Goal: Task Accomplishment & Management: Use online tool/utility

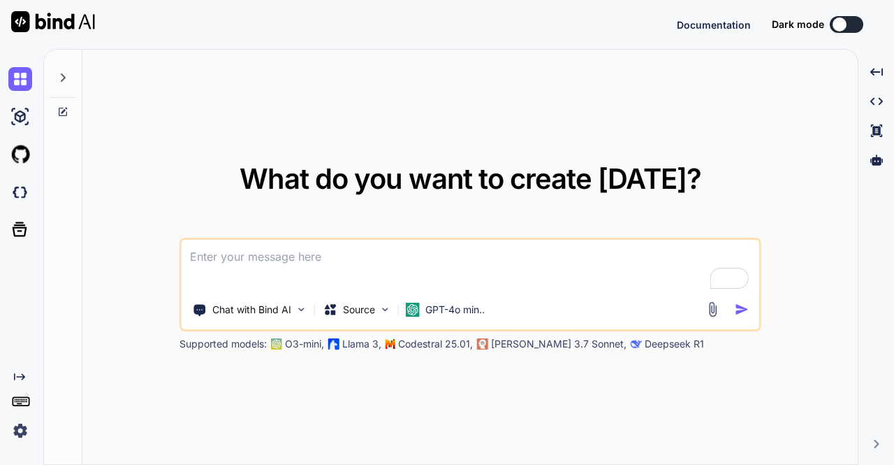
click at [15, 434] on img at bounding box center [20, 431] width 24 height 24
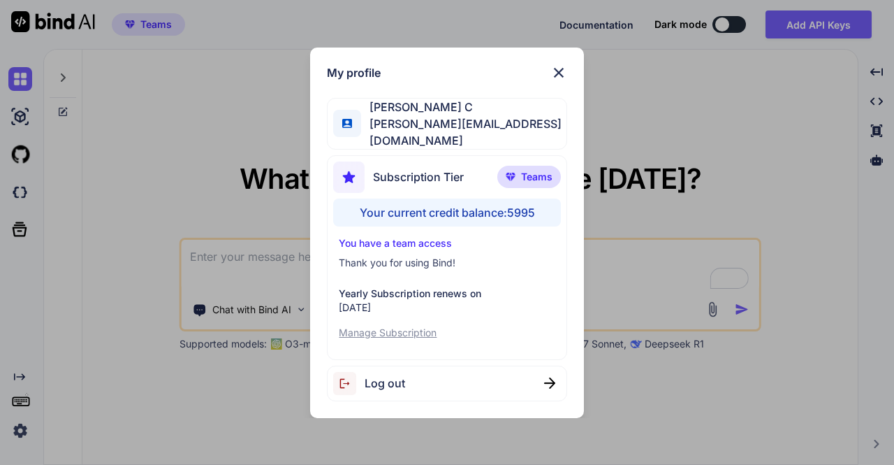
type textarea "x"
click at [43, 17] on div "My profile Saravanan C [EMAIL_ADDRESS][DOMAIN_NAME] Subscription Tier Teams You…" at bounding box center [447, 232] width 894 height 465
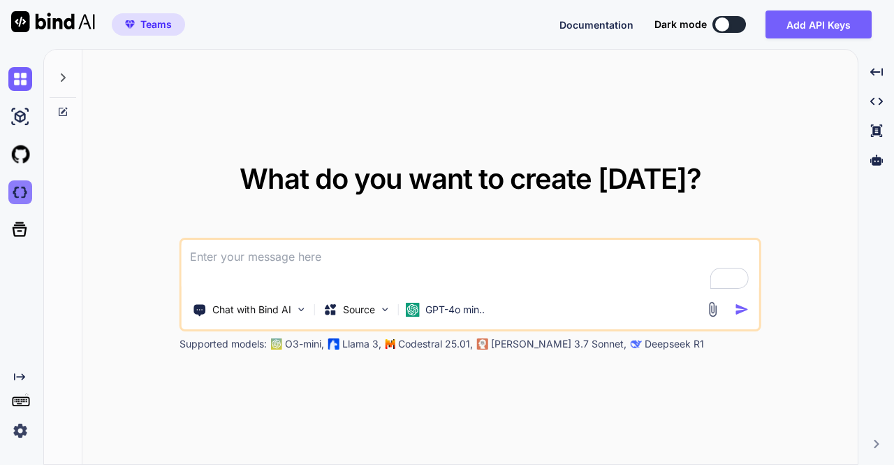
click at [22, 188] on img at bounding box center [20, 192] width 24 height 24
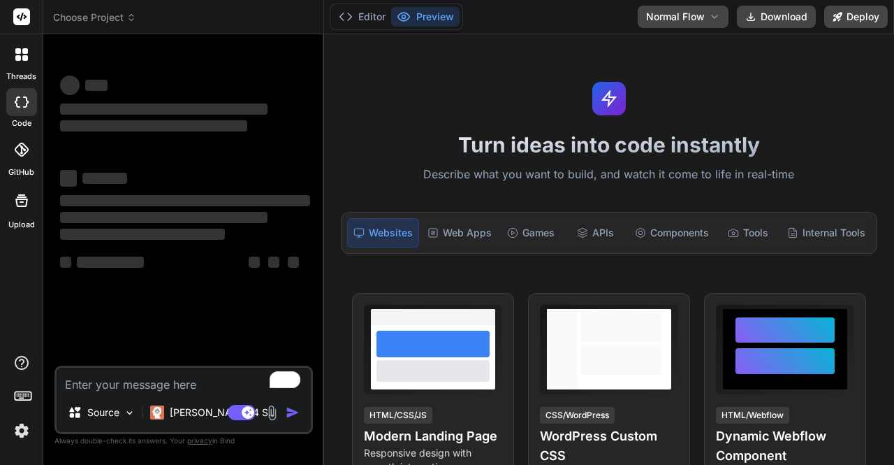
click at [22, 437] on img at bounding box center [22, 431] width 24 height 24
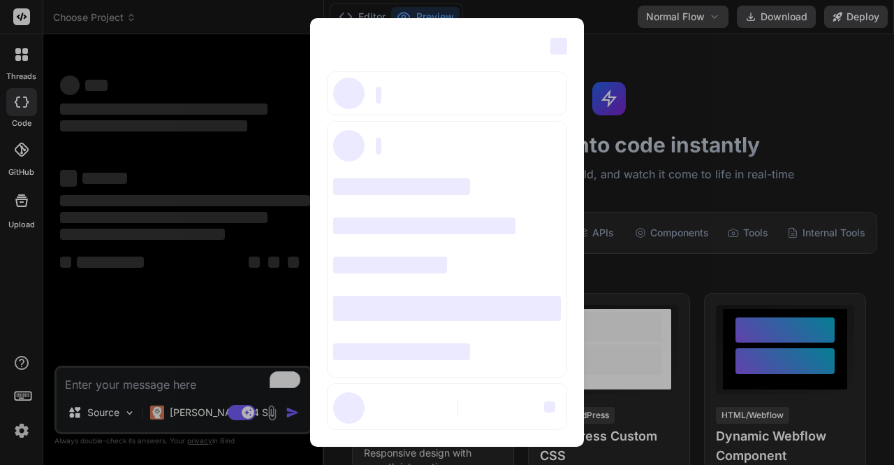
click at [272, 78] on div "‌ ‌ ‌ ‌ ‌ ‌ ‌ ‌ ‌ ‌ ‌ ‌ ‌ ‌ ‌" at bounding box center [447, 232] width 894 height 465
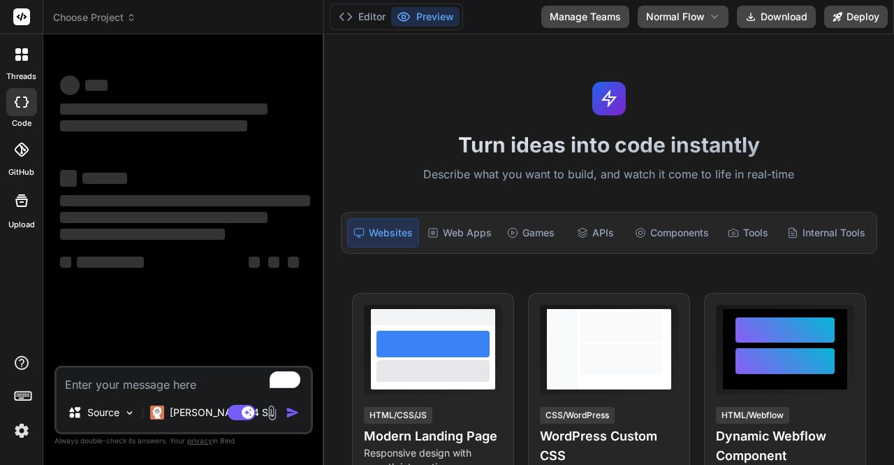
type textarea "x"
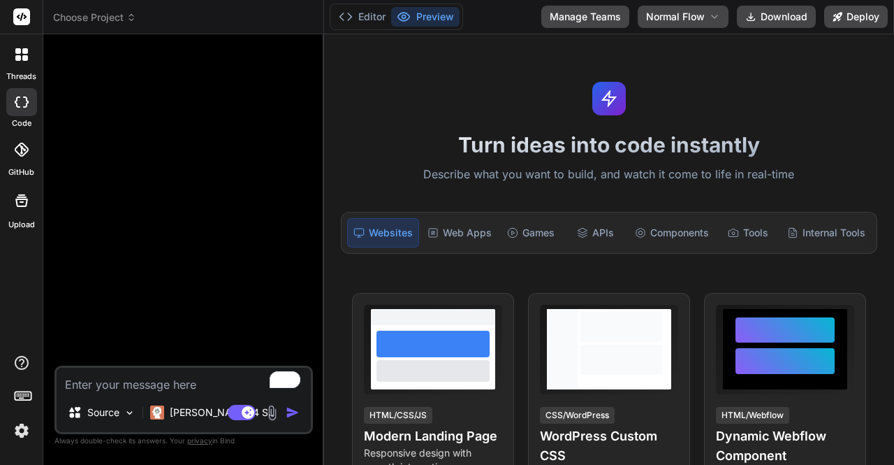
click at [144, 377] on textarea "To enrich screen reader interactions, please activate Accessibility in Grammarl…" at bounding box center [184, 380] width 254 height 25
click at [22, 428] on img at bounding box center [22, 431] width 24 height 24
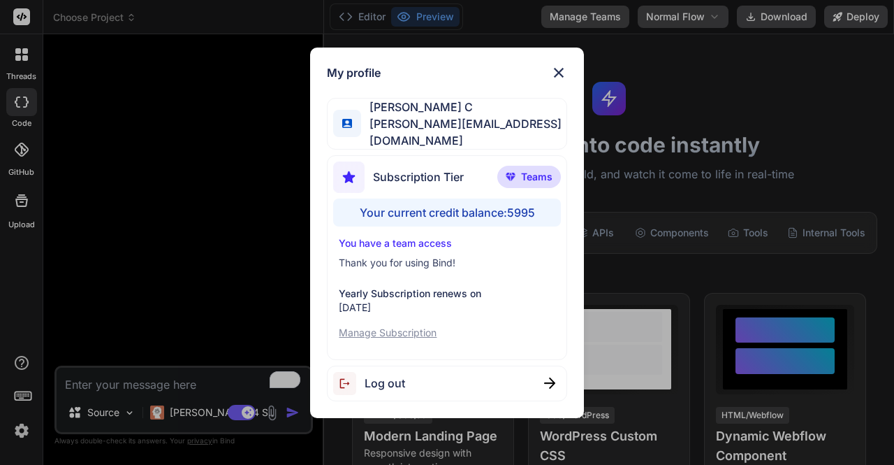
click at [161, 275] on div "My profile Saravanan C saravanan@witarist.com Subscription Tier Teams Your curr…" at bounding box center [447, 232] width 894 height 465
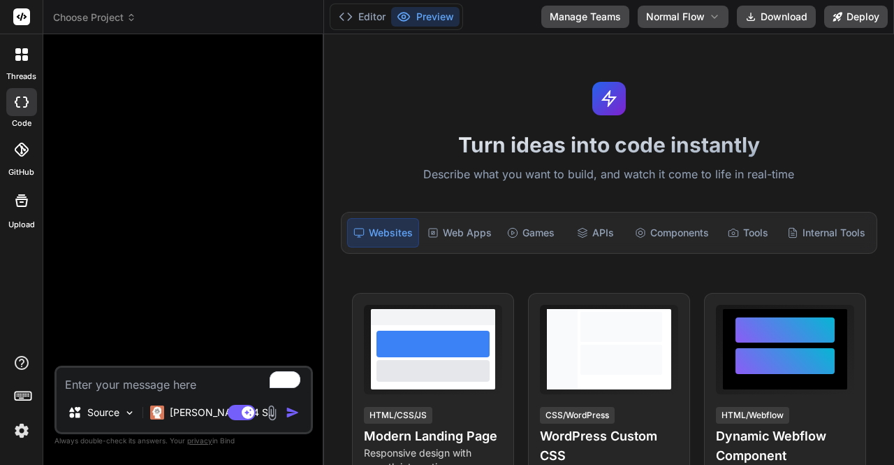
click at [150, 380] on textarea "To enrich screen reader interactions, please activate Accessibility in Grammarl…" at bounding box center [184, 380] width 254 height 25
type textarea "h"
type textarea "x"
type textarea "hi"
type textarea "x"
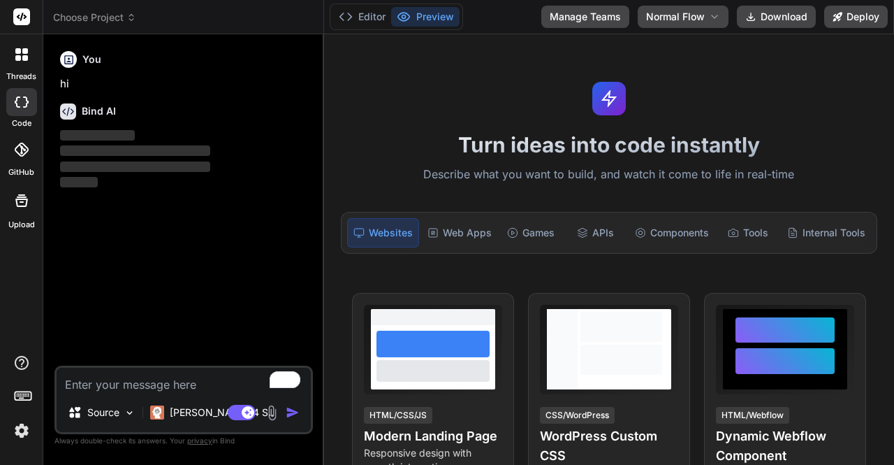
click at [27, 435] on img at bounding box center [22, 431] width 24 height 24
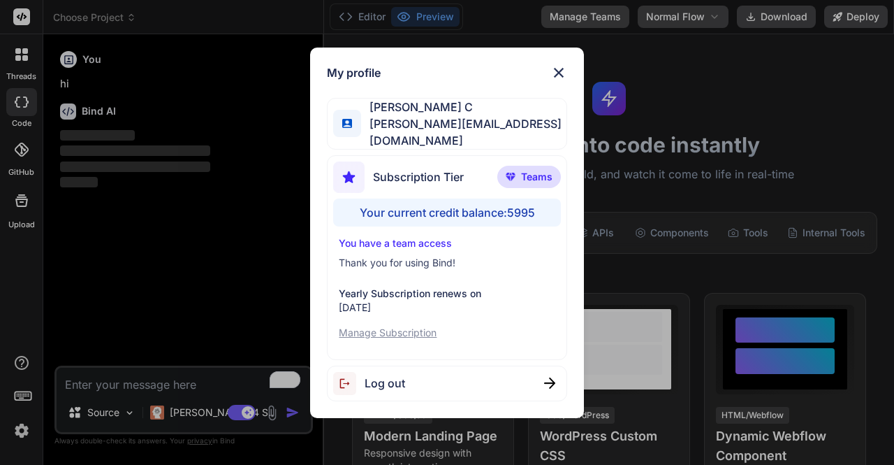
type textarea "x"
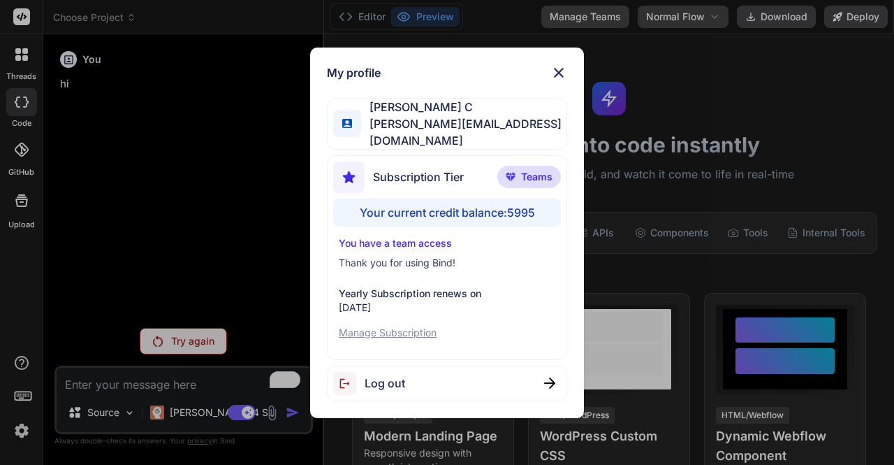
click at [203, 249] on div "My profile Saravanan C saravanan@witarist.com Subscription Tier Teams Your curr…" at bounding box center [447, 232] width 894 height 465
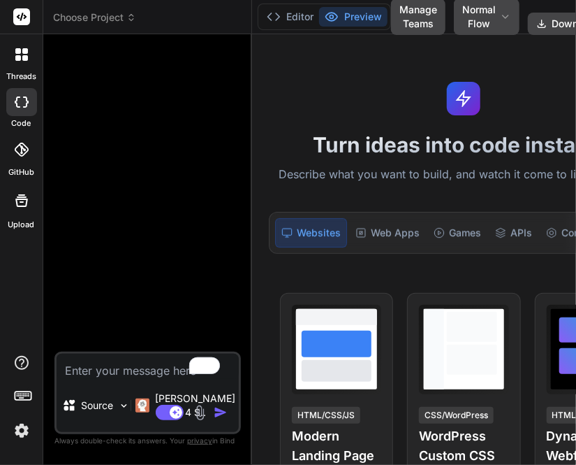
type textarea "x"
click at [369, 247] on div "Web Apps" at bounding box center [387, 232] width 75 height 29
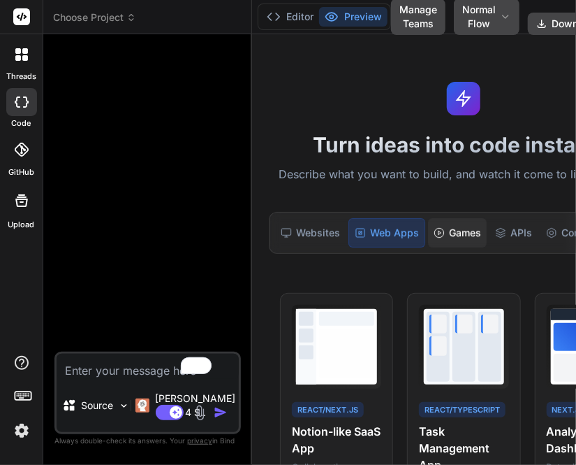
click at [438, 247] on div "Games" at bounding box center [457, 232] width 59 height 29
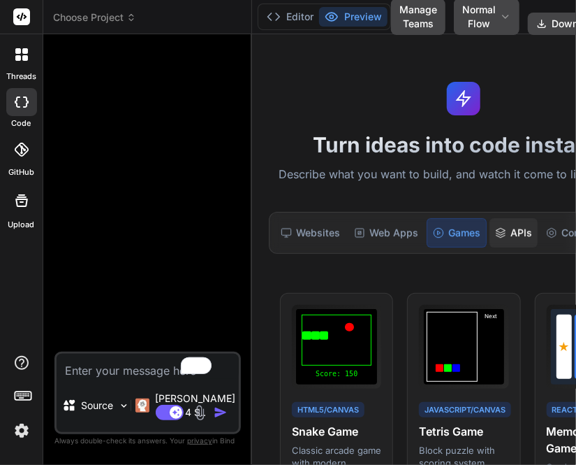
click at [497, 247] on div "APIs" at bounding box center [514, 232] width 48 height 29
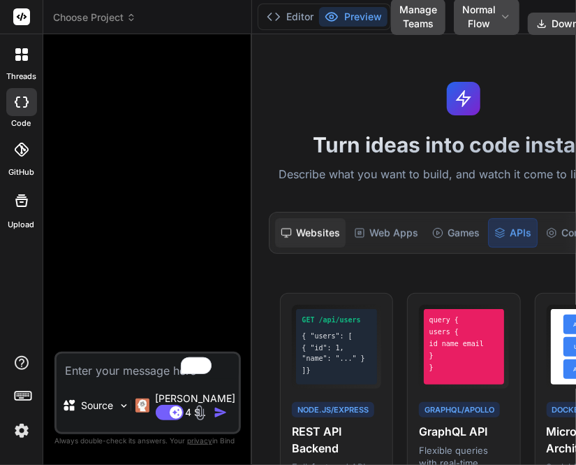
click at [299, 240] on div "Websites" at bounding box center [310, 232] width 71 height 29
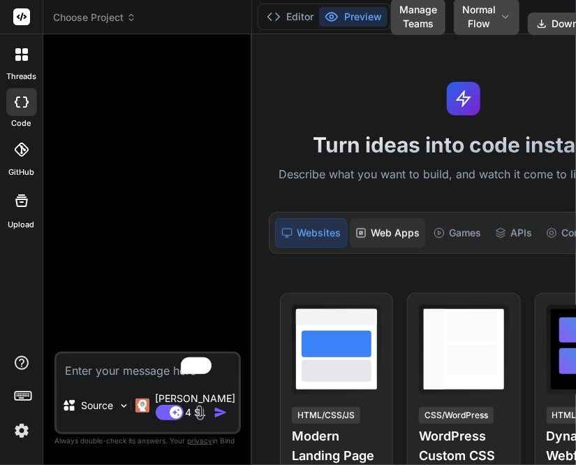
click at [377, 241] on div "Web Apps" at bounding box center [387, 232] width 75 height 29
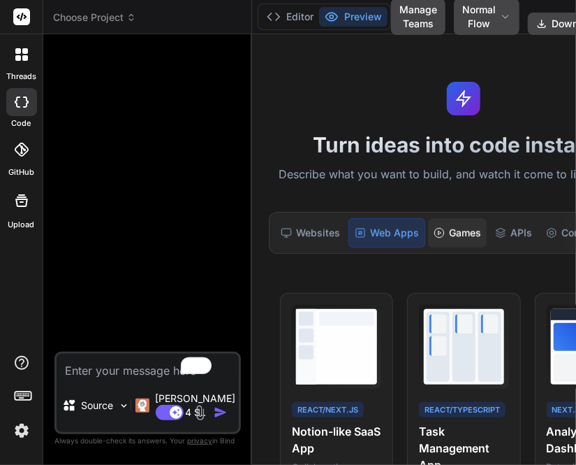
click at [433, 247] on div "Games" at bounding box center [457, 232] width 59 height 29
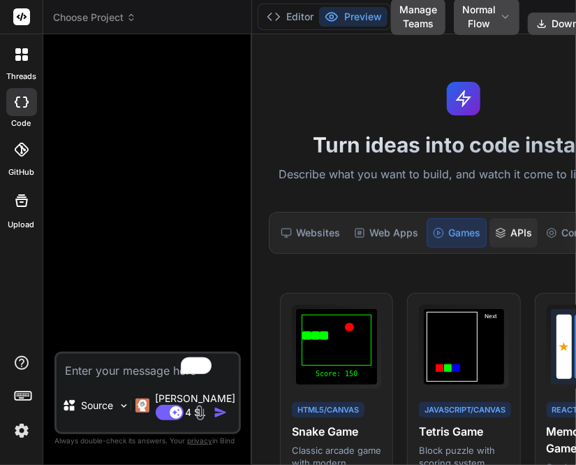
click at [500, 247] on div "APIs" at bounding box center [514, 232] width 48 height 29
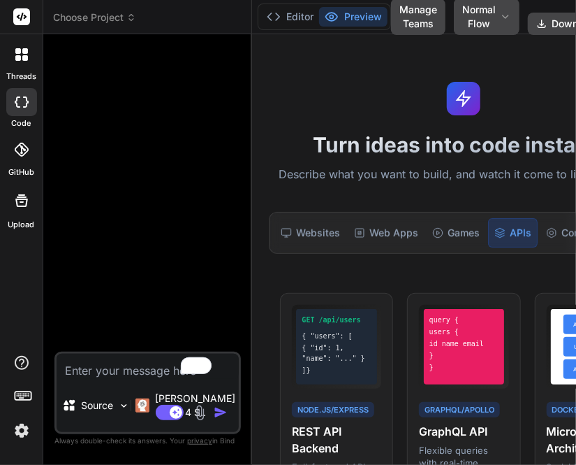
scroll to position [0, 161]
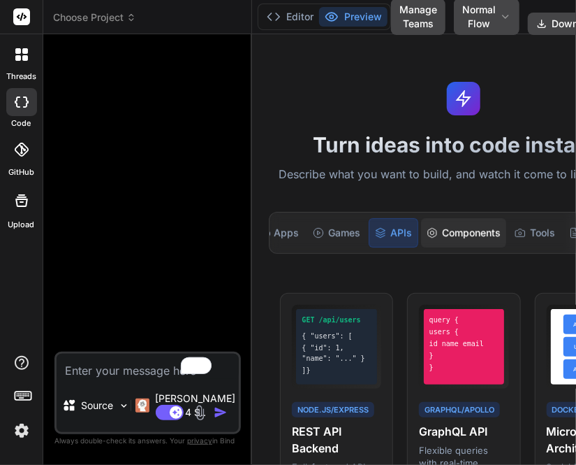
click at [421, 247] on div "Components" at bounding box center [463, 232] width 85 height 29
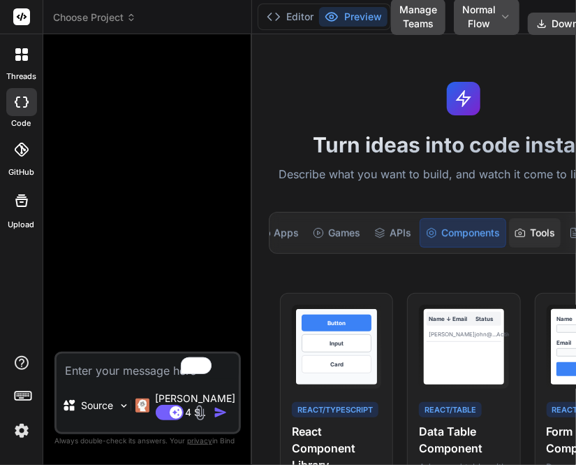
click at [516, 236] on icon at bounding box center [520, 233] width 9 height 8
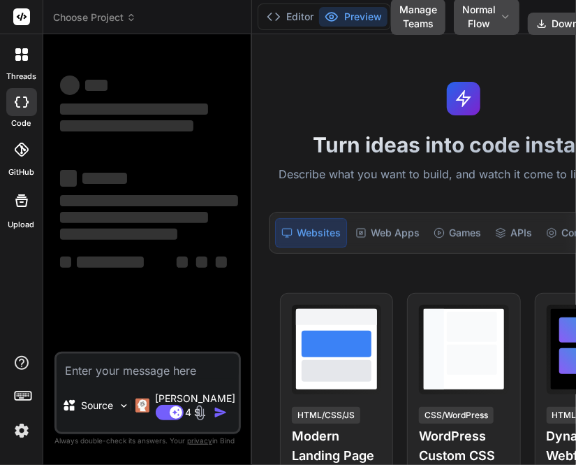
click at [122, 365] on textarea at bounding box center [148, 366] width 182 height 25
type textarea "x"
type textarea "h"
type textarea "x"
type textarea "hi"
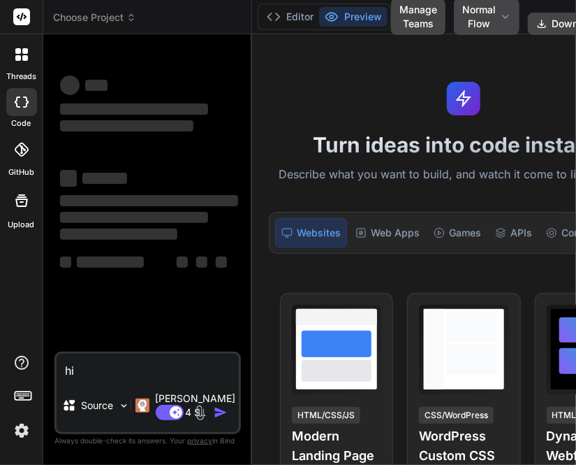
type textarea "x"
type textarea "hi"
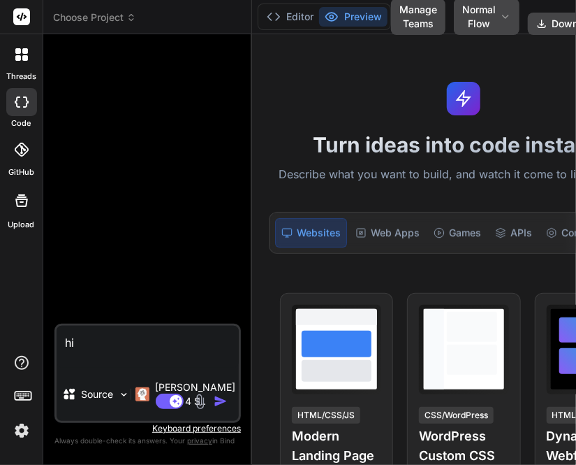
type textarea "x"
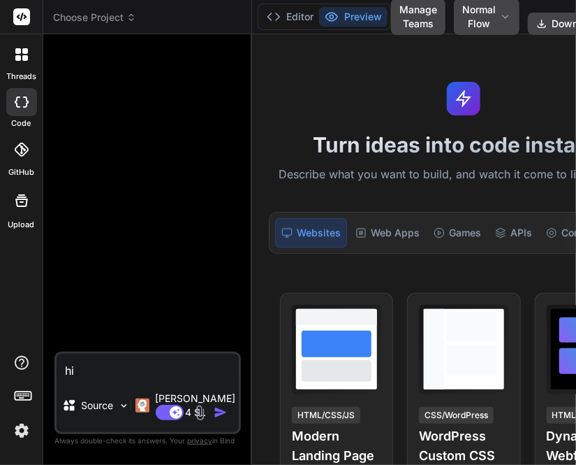
type textarea "hi"
click at [6, 436] on div at bounding box center [21, 398] width 43 height 88
click at [19, 430] on img at bounding box center [22, 431] width 24 height 24
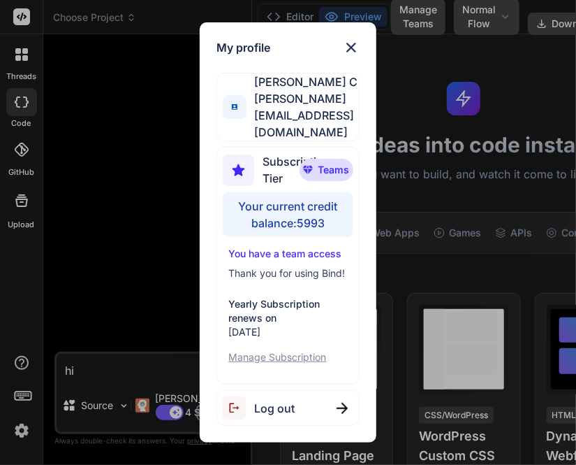
click at [147, 224] on div "My profile Saravanan C saravanan@witarist.com Subscription Tier Teams Your curr…" at bounding box center [288, 232] width 576 height 465
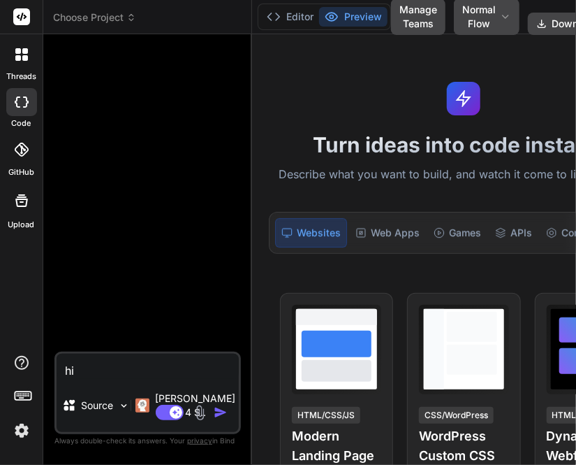
click at [214, 405] on img "button" at bounding box center [221, 412] width 14 height 14
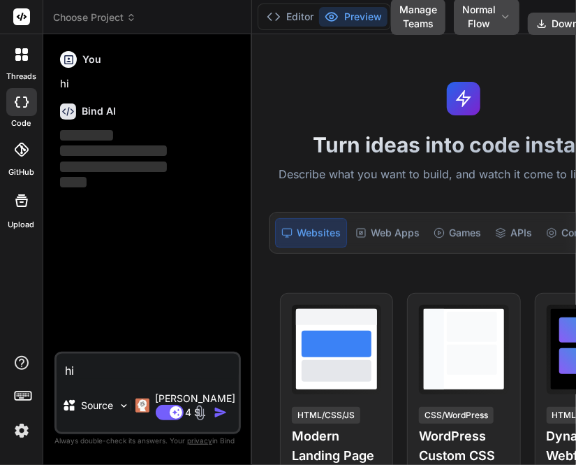
click at [15, 430] on img at bounding box center [22, 431] width 24 height 24
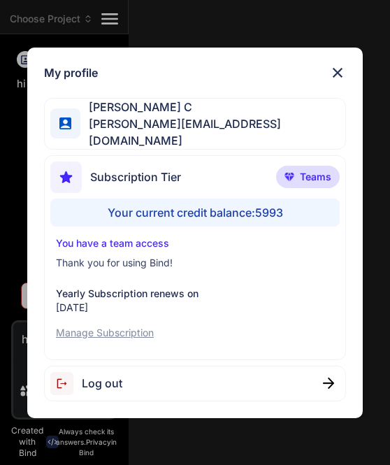
click at [348, 125] on div "My profile Saravanan C saravanan@witarist.com Subscription Tier Teams Your curr…" at bounding box center [195, 232] width 390 height 465
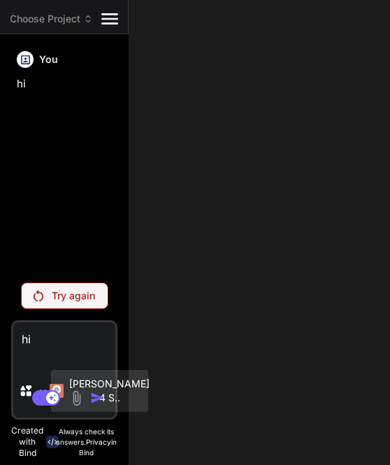
click at [68, 380] on div "[PERSON_NAME] 4 S.." at bounding box center [100, 391] width 86 height 28
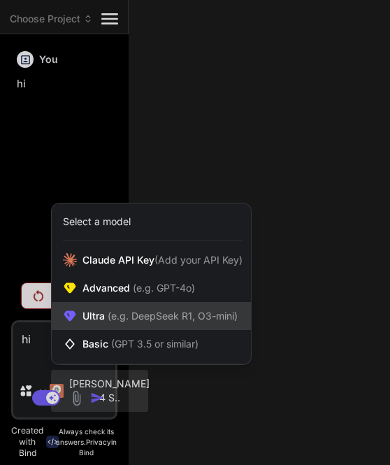
click at [117, 317] on span "(e.g. DeepSeek R1, O3-mini)" at bounding box center [171, 316] width 133 height 12
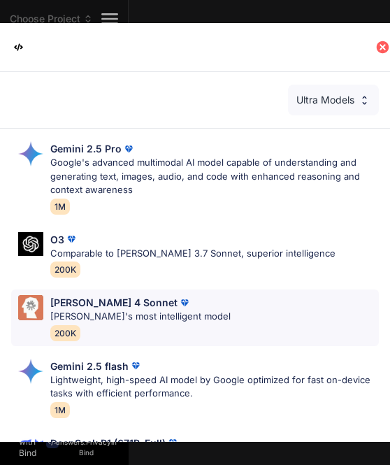
click at [121, 324] on div "Claude 4 Sonnet Claude's most intelligent model 200K" at bounding box center [140, 317] width 180 height 45
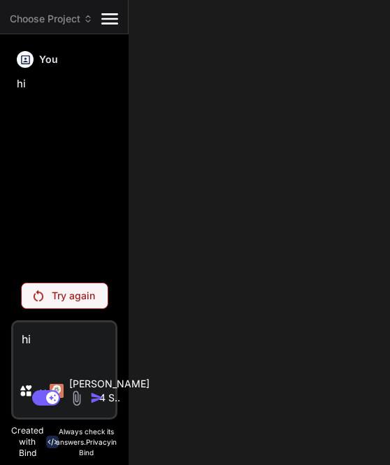
click at [66, 291] on p "Try again" at bounding box center [73, 296] width 43 height 14
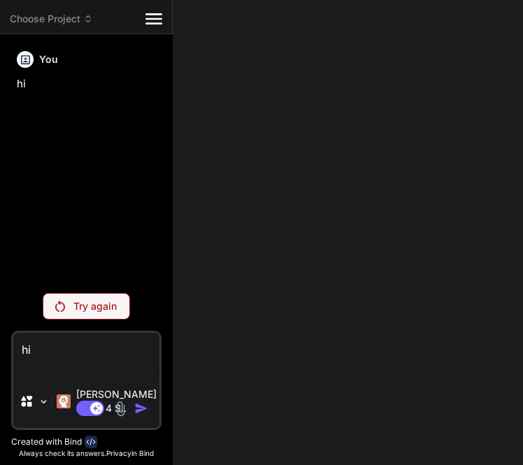
type textarea "x"
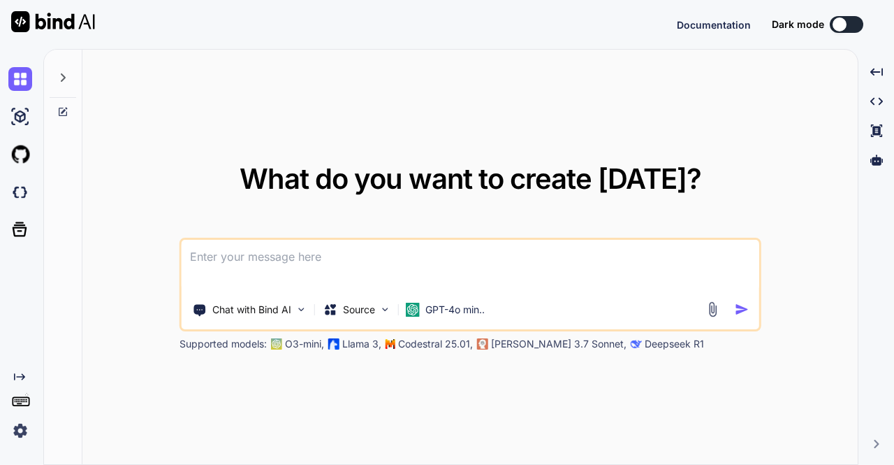
click at [19, 430] on img at bounding box center [20, 431] width 24 height 24
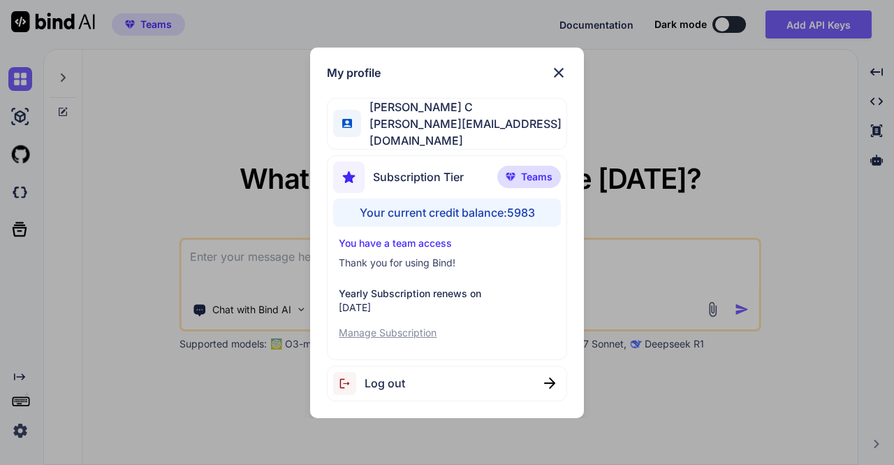
click at [447, 386] on div "Log out" at bounding box center [447, 383] width 240 height 36
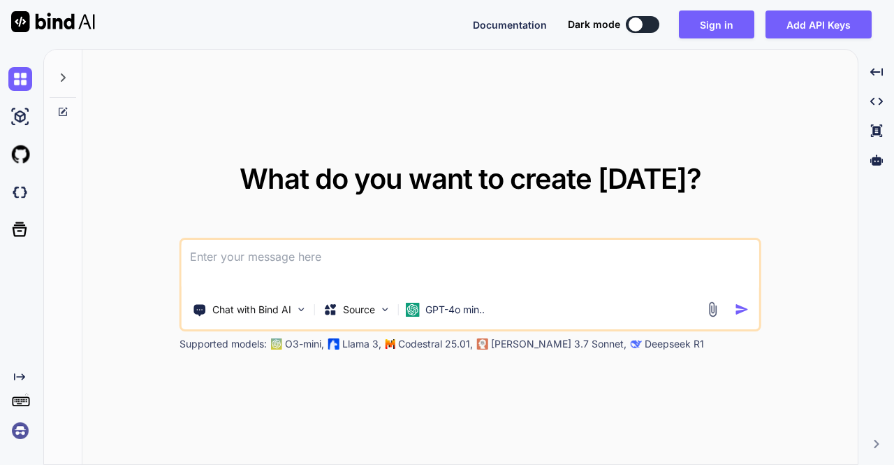
type textarea "x"
click at [18, 431] on img at bounding box center [20, 431] width 24 height 24
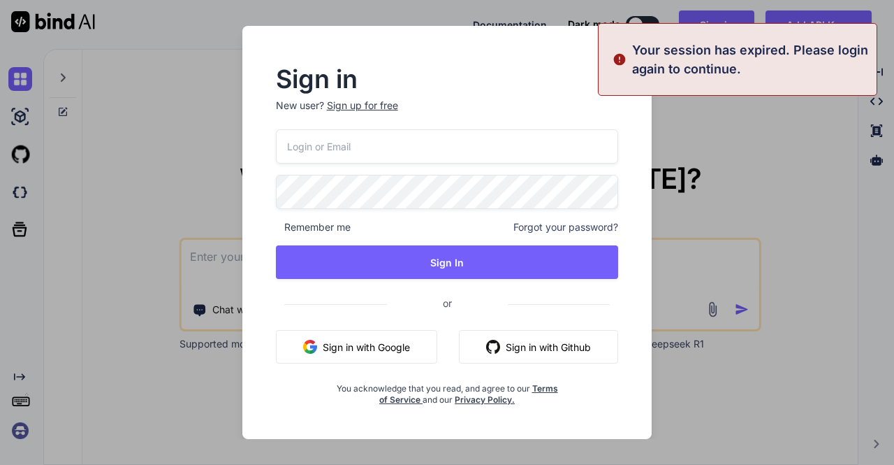
type input "app8@yopmail.com"
click at [389, 350] on button "Sign in with Google" at bounding box center [356, 347] width 161 height 34
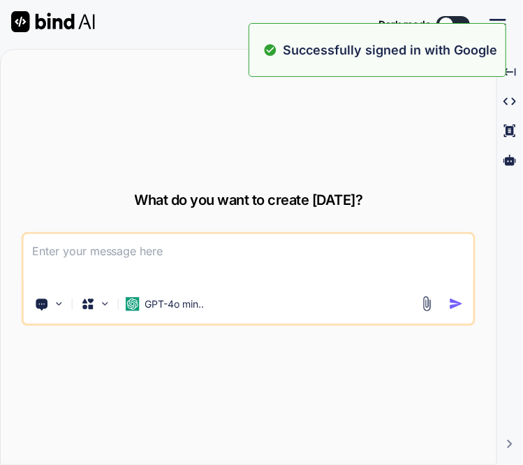
click at [119, 259] on textarea at bounding box center [249, 260] width 451 height 52
type textarea "hi"
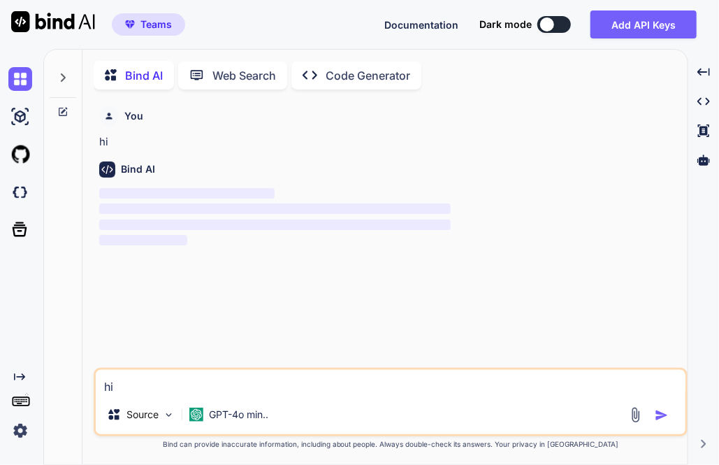
scroll to position [5, 0]
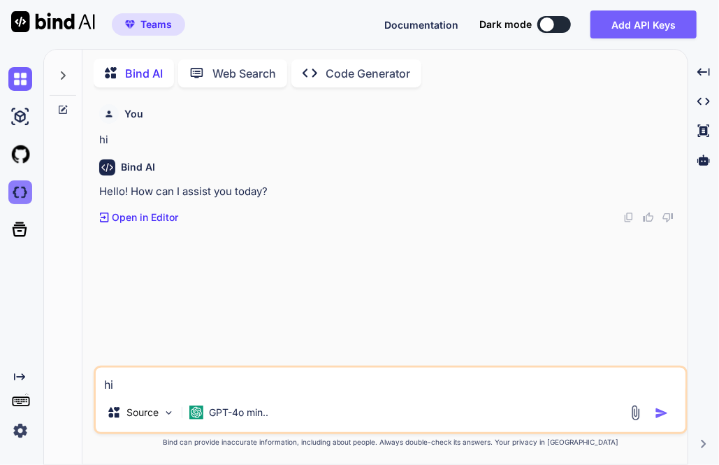
click at [27, 195] on img at bounding box center [20, 192] width 24 height 24
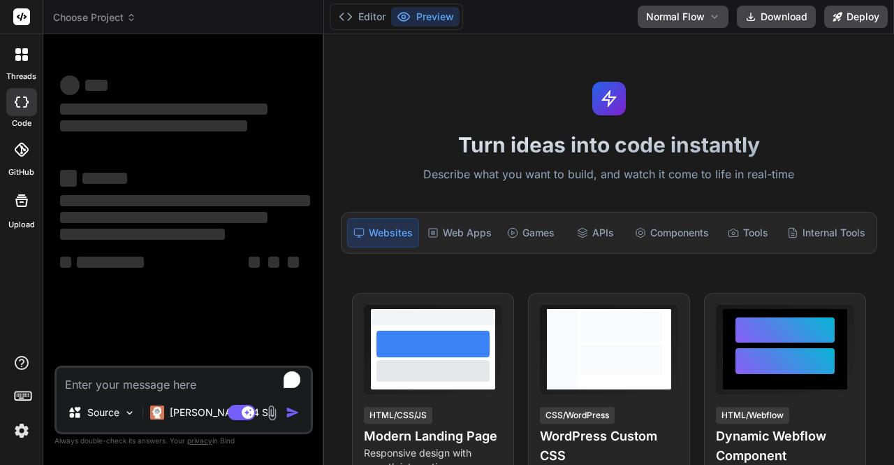
click at [24, 437] on img at bounding box center [22, 431] width 24 height 24
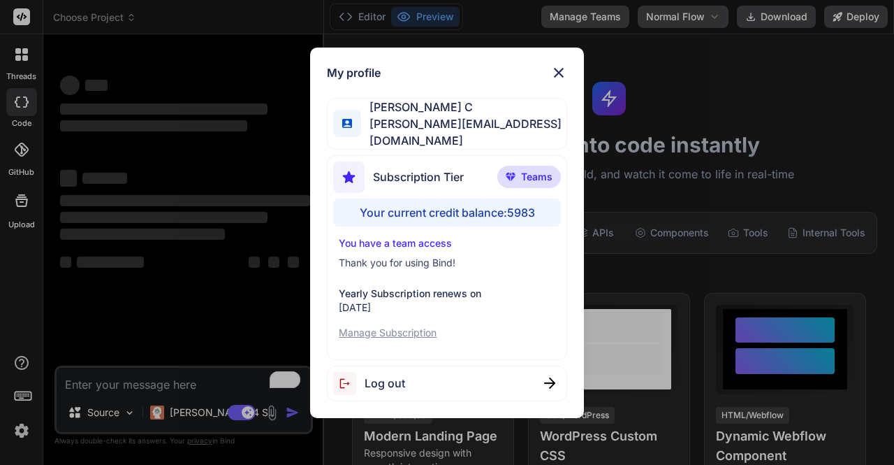
click at [167, 205] on div "My profile Saravanan C [EMAIL_ADDRESS][DOMAIN_NAME] Subscription Tier Teams You…" at bounding box center [447, 232] width 894 height 465
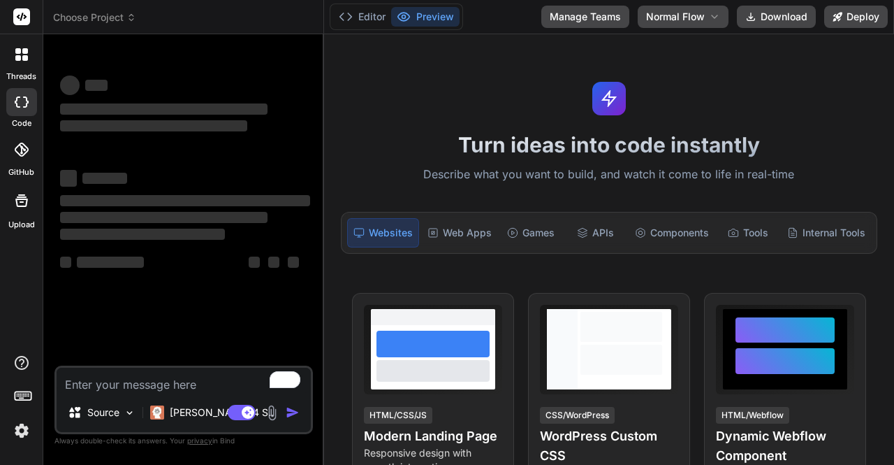
type textarea "x"
click at [160, 382] on textarea "To enrich screen reader interactions, please activate Accessibility in Grammarl…" at bounding box center [184, 380] width 254 height 25
type textarea "h"
type textarea "x"
type textarea "hi"
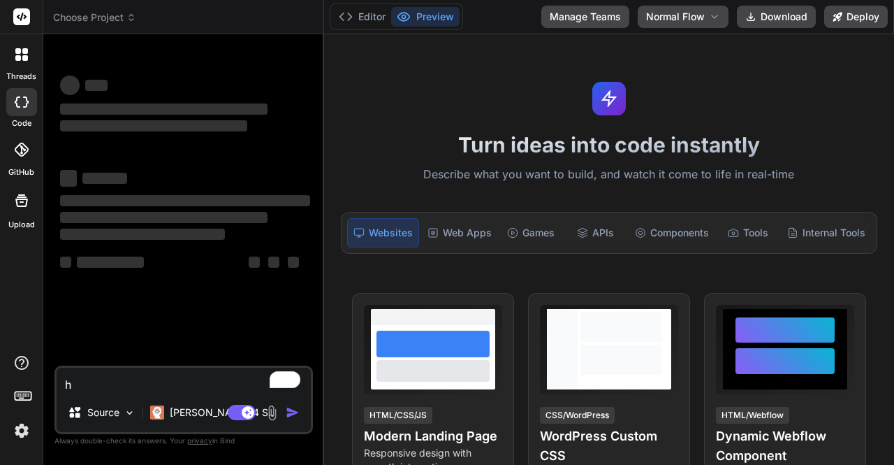
type textarea "x"
type textarea "hi"
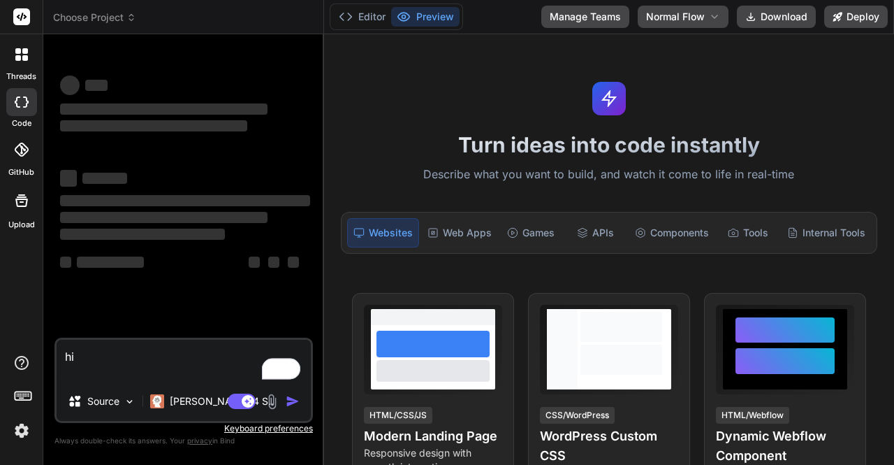
type textarea "x"
type textarea "hi"
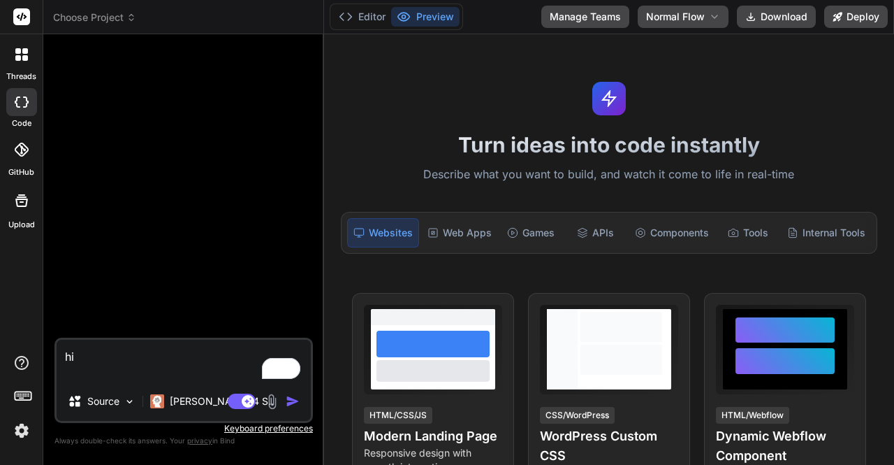
click at [291, 401] on img "button" at bounding box center [293, 401] width 14 height 14
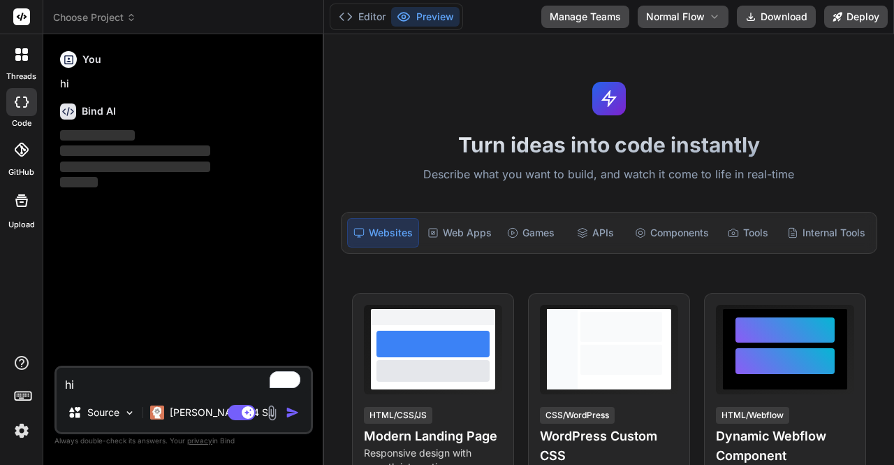
click at [22, 428] on img at bounding box center [22, 431] width 24 height 24
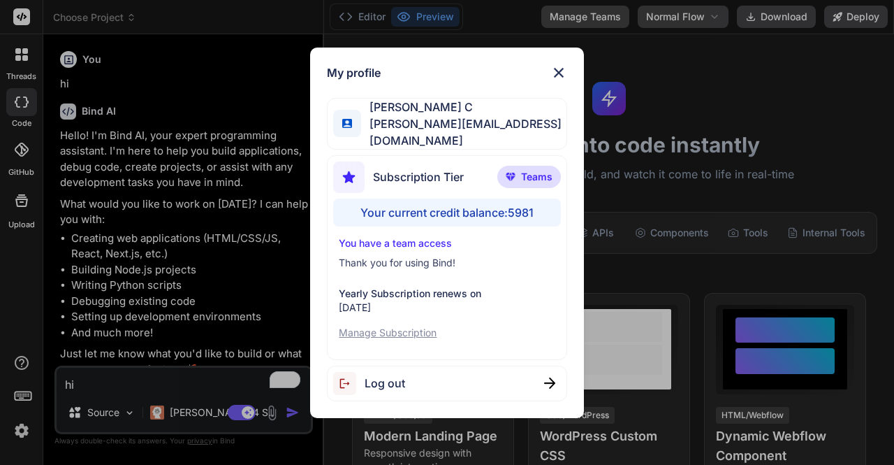
click at [217, 259] on div "My profile Saravanan C saravanan@witarist.com Subscription Tier Teams Your curr…" at bounding box center [447, 232] width 894 height 465
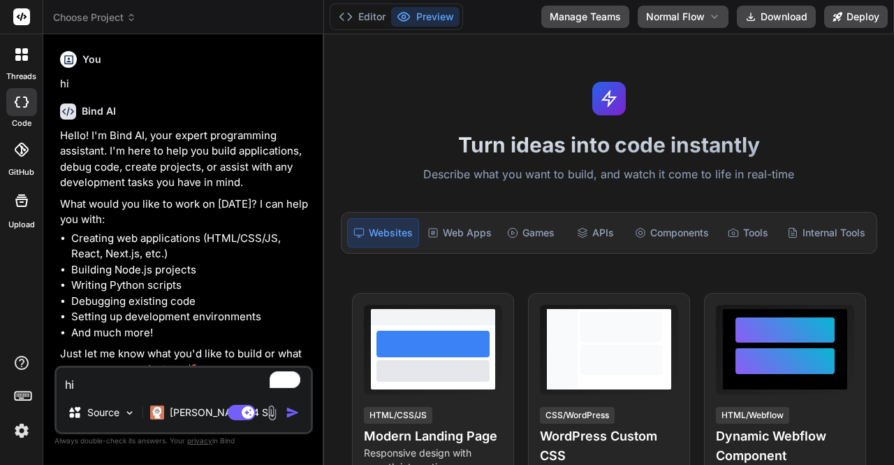
click at [24, 429] on img at bounding box center [22, 431] width 24 height 24
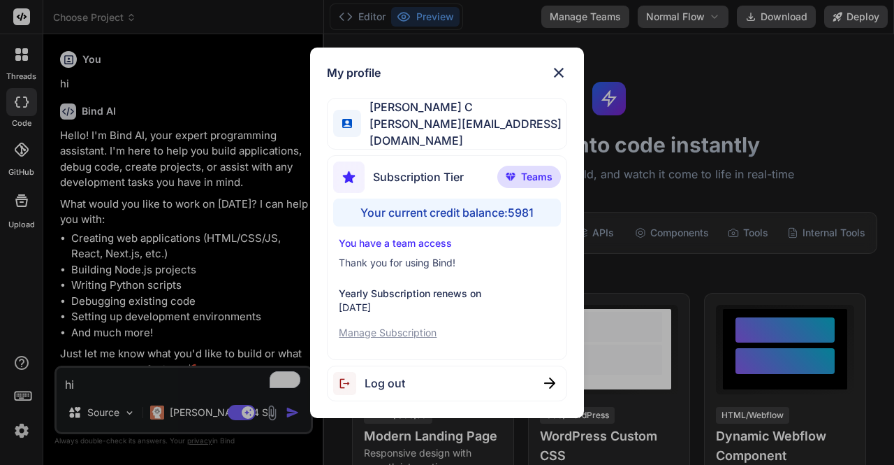
click at [396, 382] on span "Log out" at bounding box center [385, 383] width 41 height 17
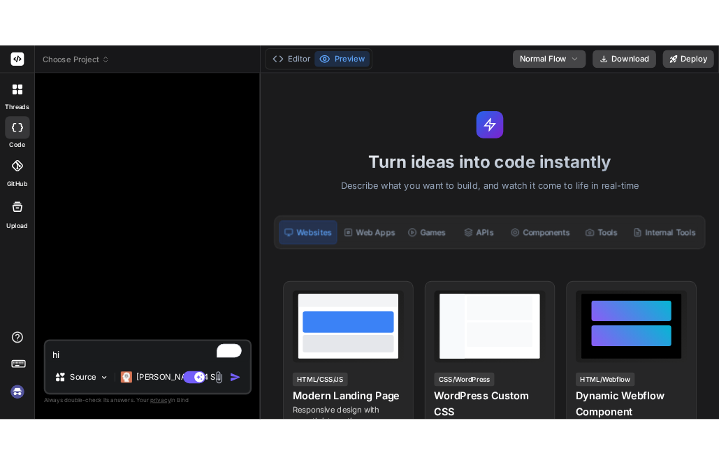
scroll to position [13, 0]
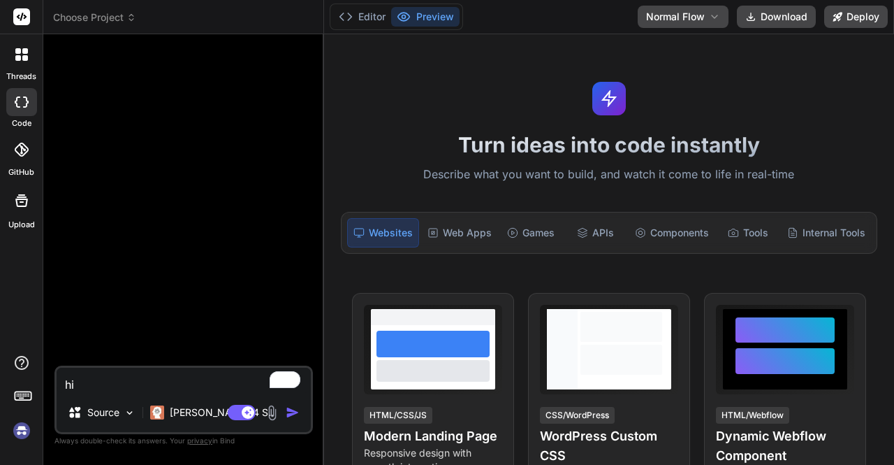
click at [21, 430] on img at bounding box center [22, 431] width 24 height 24
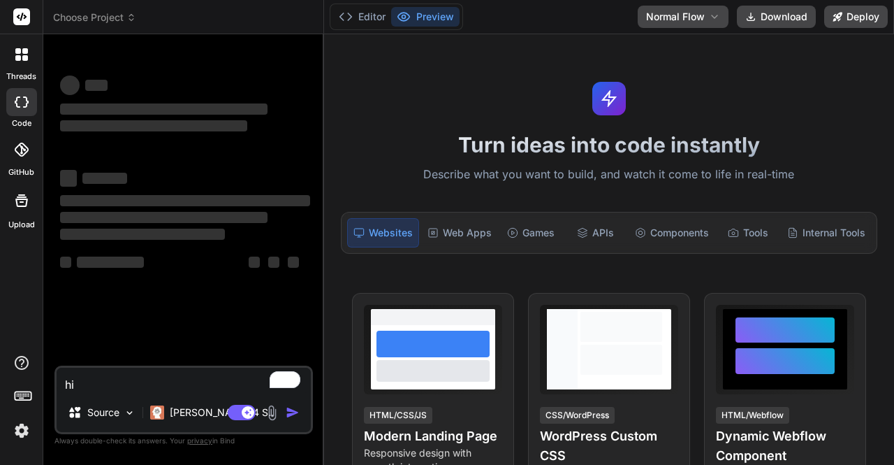
click at [21, 430] on img at bounding box center [22, 431] width 24 height 24
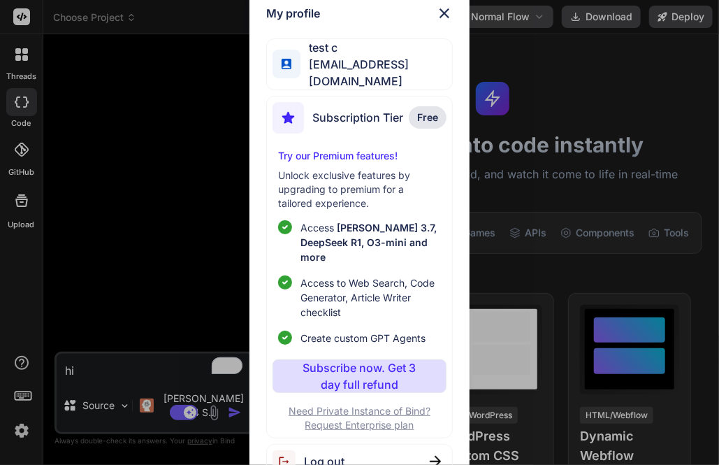
type textarea "x"
click at [215, 160] on div "My profile test c app12@yopmail.com Subscription Tier Free Try our Premium feat…" at bounding box center [359, 232] width 719 height 465
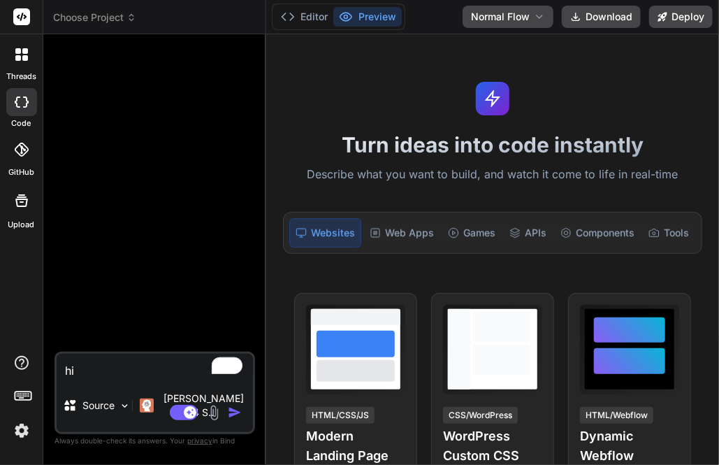
click at [27, 428] on img at bounding box center [22, 431] width 24 height 24
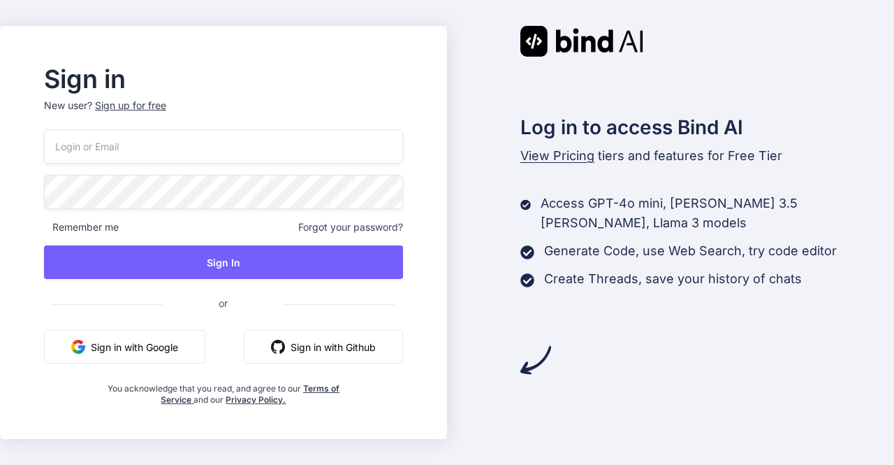
click at [184, 156] on input "email" at bounding box center [223, 146] width 359 height 34
type input "[EMAIL_ADDRESS][DOMAIN_NAME]"
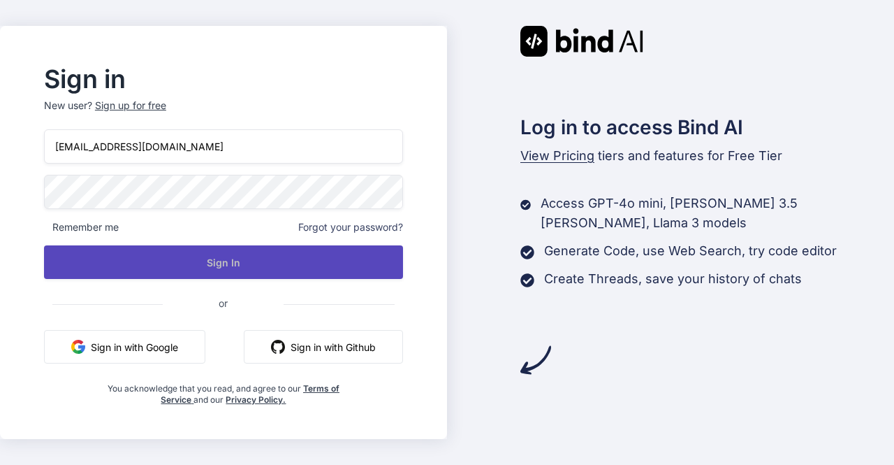
click at [257, 259] on button "Sign In" at bounding box center [223, 262] width 359 height 34
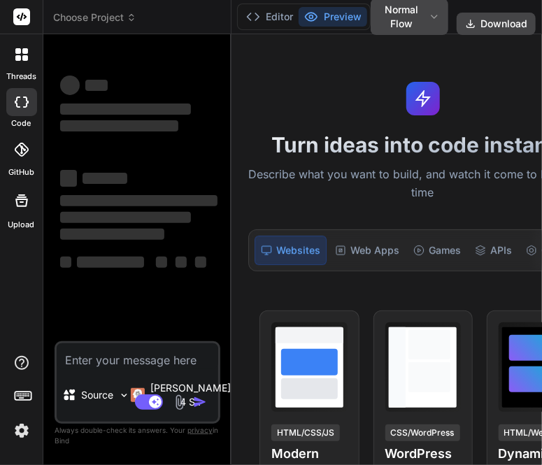
type textarea "x"
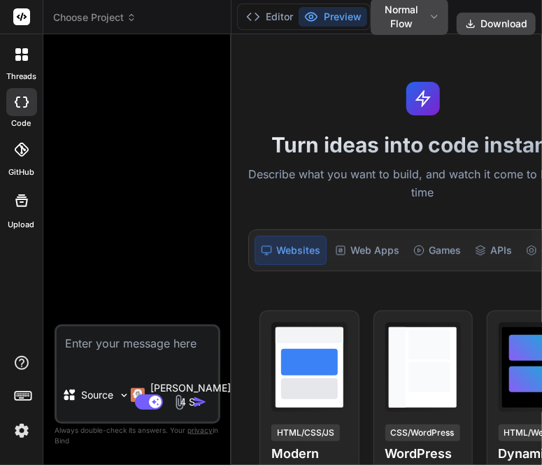
click at [31, 427] on img at bounding box center [22, 431] width 24 height 24
